Goal: Check status: Check status

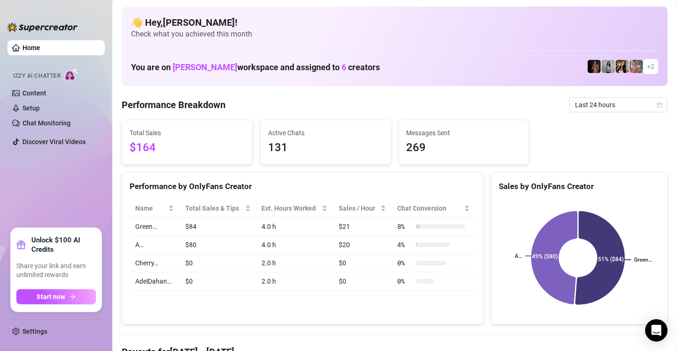
click at [652, 101] on span "Last 24 hours" at bounding box center [618, 105] width 87 height 14
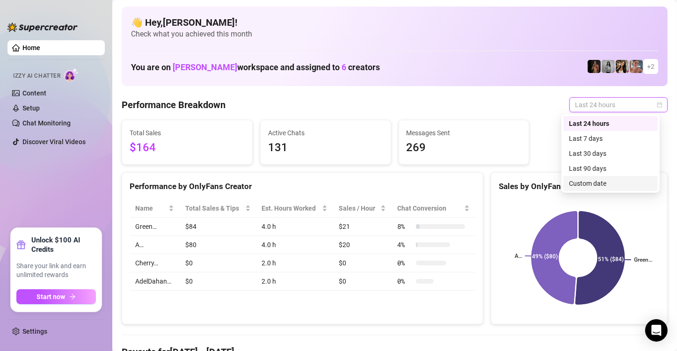
click at [621, 183] on div "Custom date" at bounding box center [610, 183] width 83 height 10
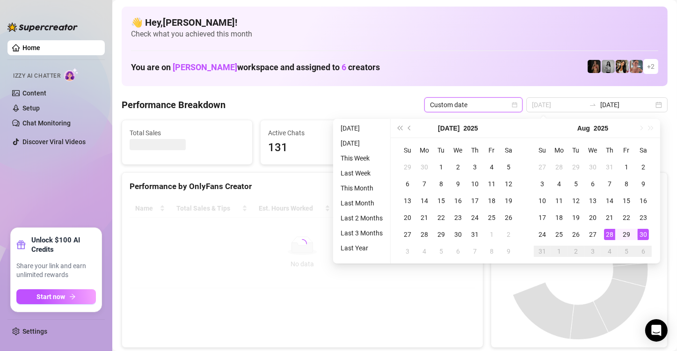
type input "[DATE]"
click at [609, 238] on div "28" at bounding box center [609, 234] width 11 height 11
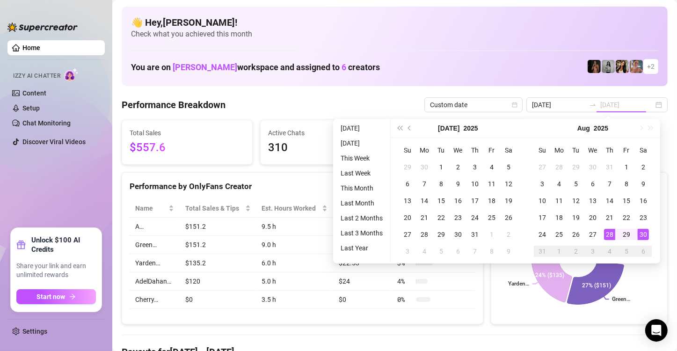
click at [610, 236] on div "28" at bounding box center [609, 234] width 11 height 11
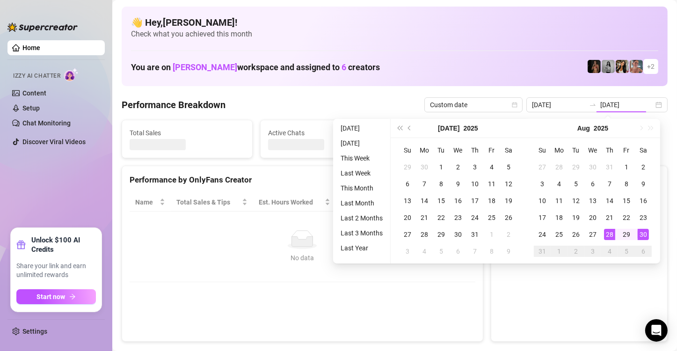
type input "[DATE]"
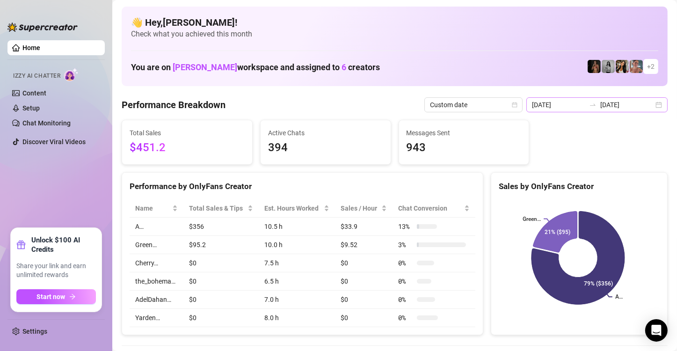
click at [652, 105] on div "[DATE] [DATE]" at bounding box center [597, 104] width 141 height 15
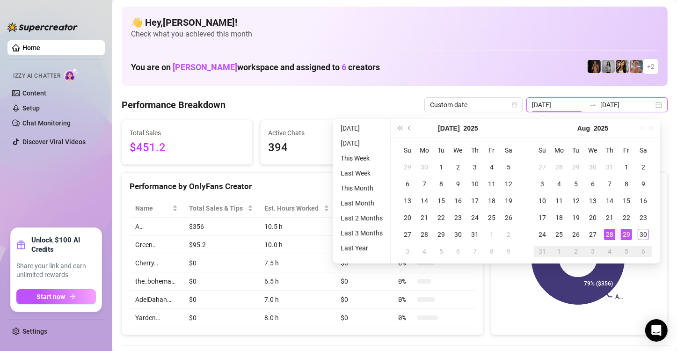
type input "[DATE]"
click at [627, 239] on div "29" at bounding box center [626, 234] width 11 height 11
click at [627, 237] on div "29" at bounding box center [626, 234] width 11 height 11
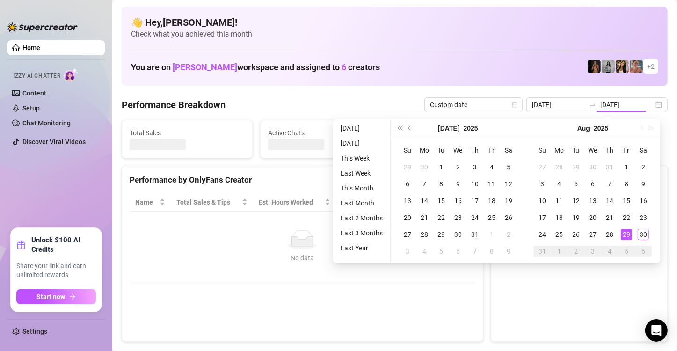
type input "[DATE]"
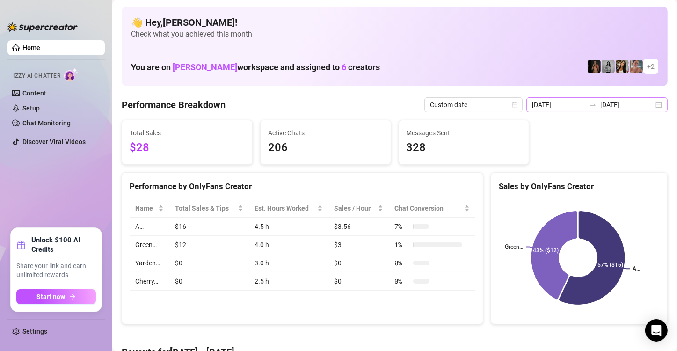
click at [652, 105] on div "[DATE] [DATE]" at bounding box center [597, 104] width 141 height 15
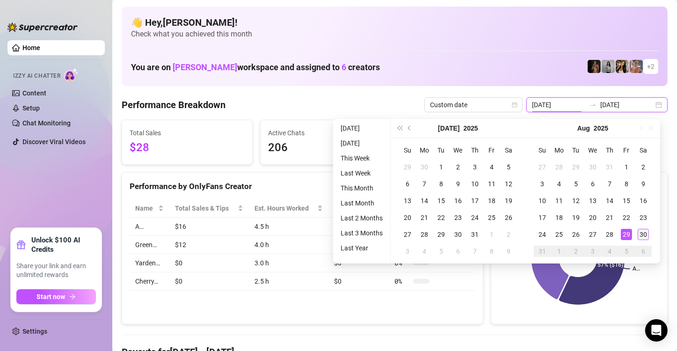
type input "[DATE]"
click at [646, 236] on div "30" at bounding box center [643, 234] width 11 height 11
click at [646, 235] on div "30" at bounding box center [643, 234] width 11 height 11
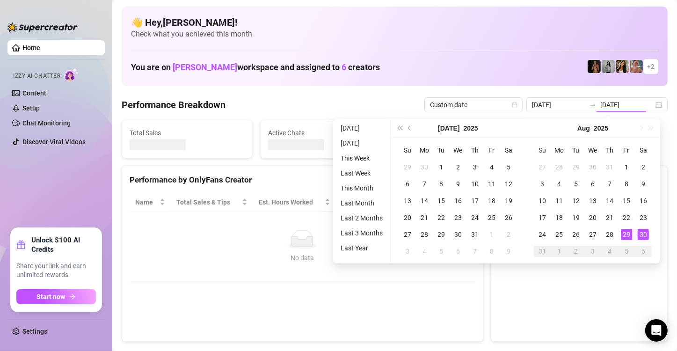
type input "[DATE]"
